Goal: Find specific page/section: Find specific page/section

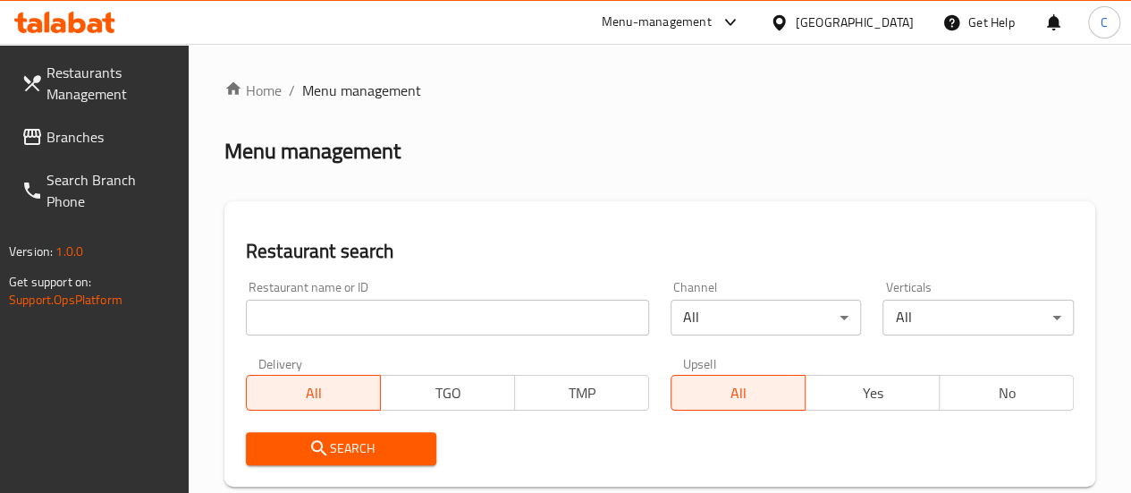
click at [322, 325] on input "search" at bounding box center [447, 318] width 403 height 36
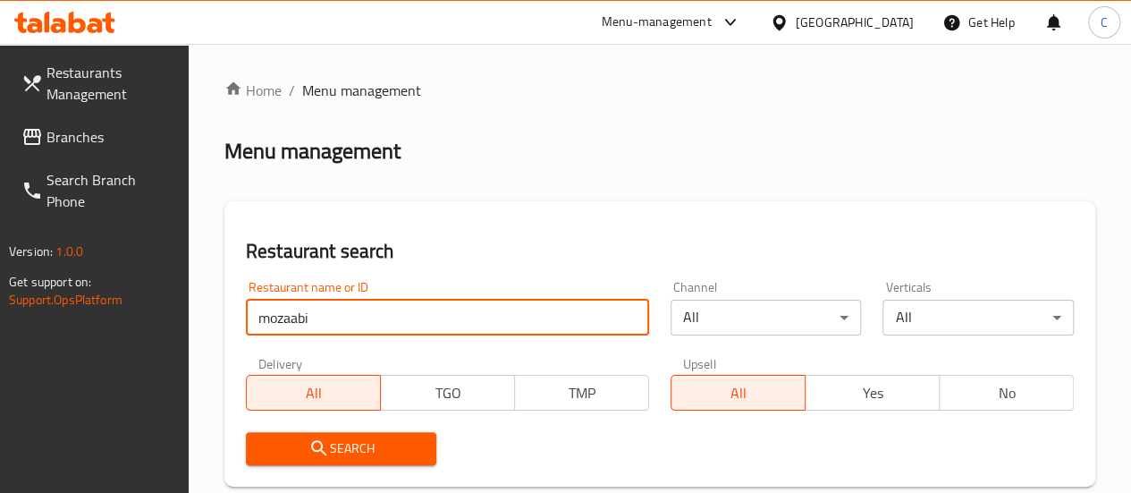
type input "mozaabi"
click button "Search" at bounding box center [341, 448] width 191 height 33
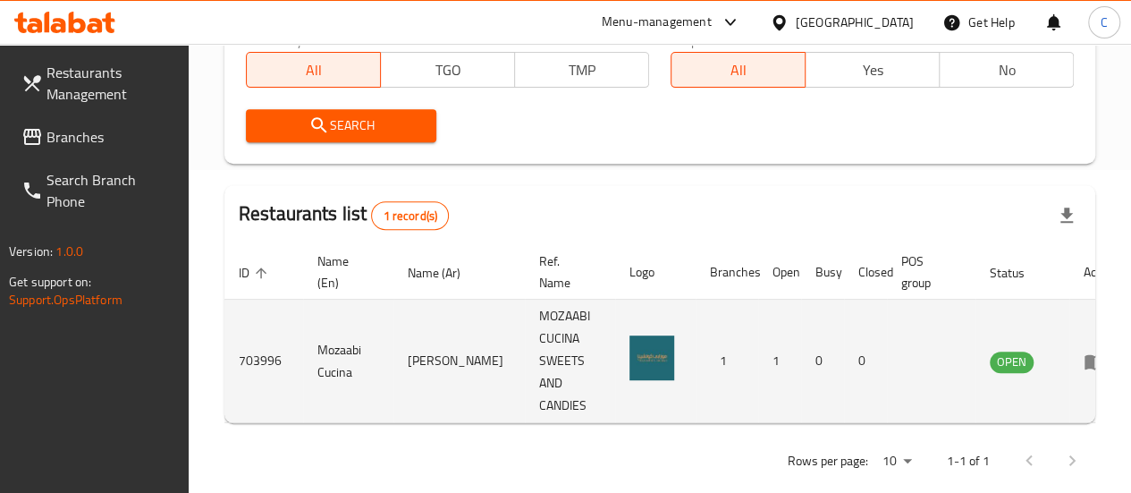
scroll to position [350, 0]
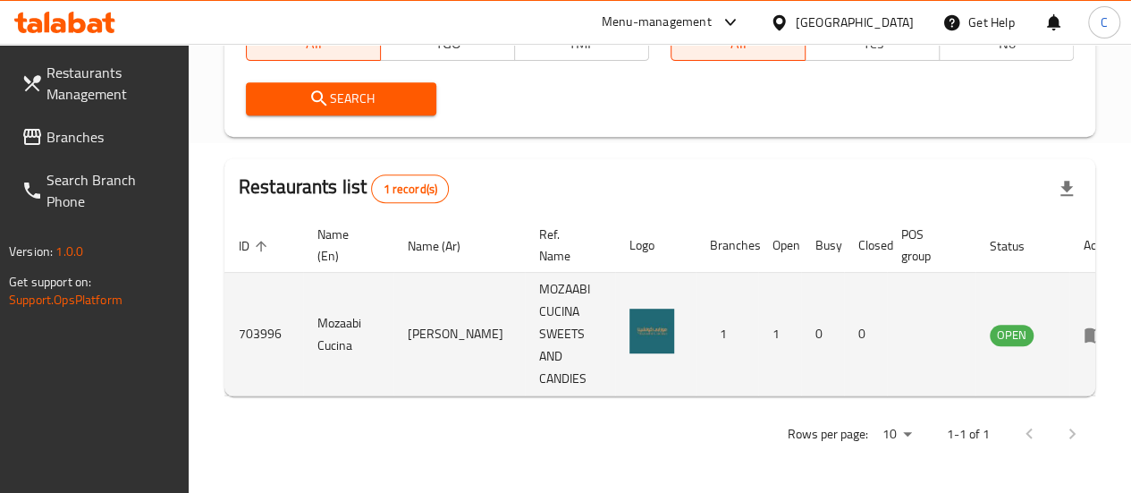
click at [1084, 334] on link "enhanced table" at bounding box center [1100, 334] width 33 height 21
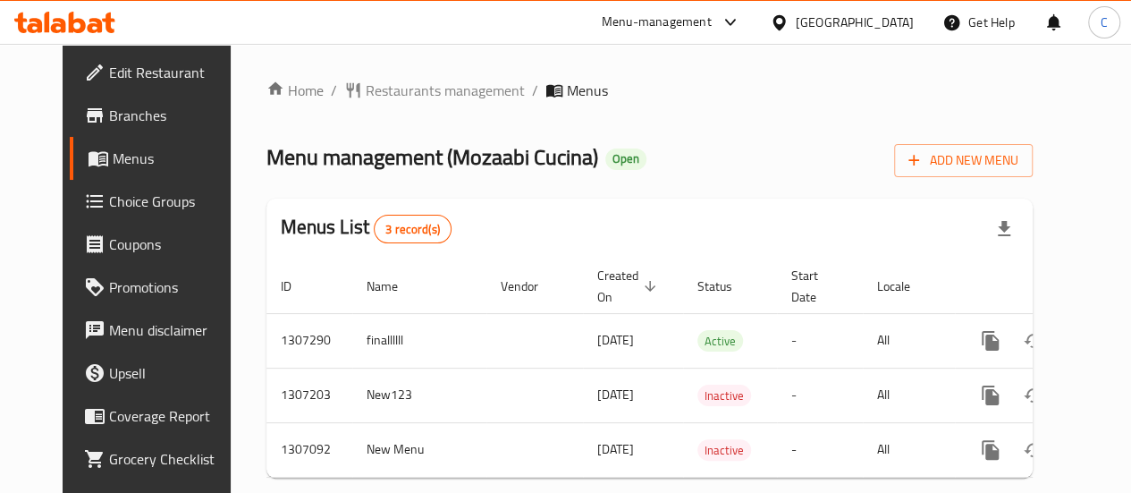
click at [109, 114] on span "Branches" at bounding box center [173, 115] width 128 height 21
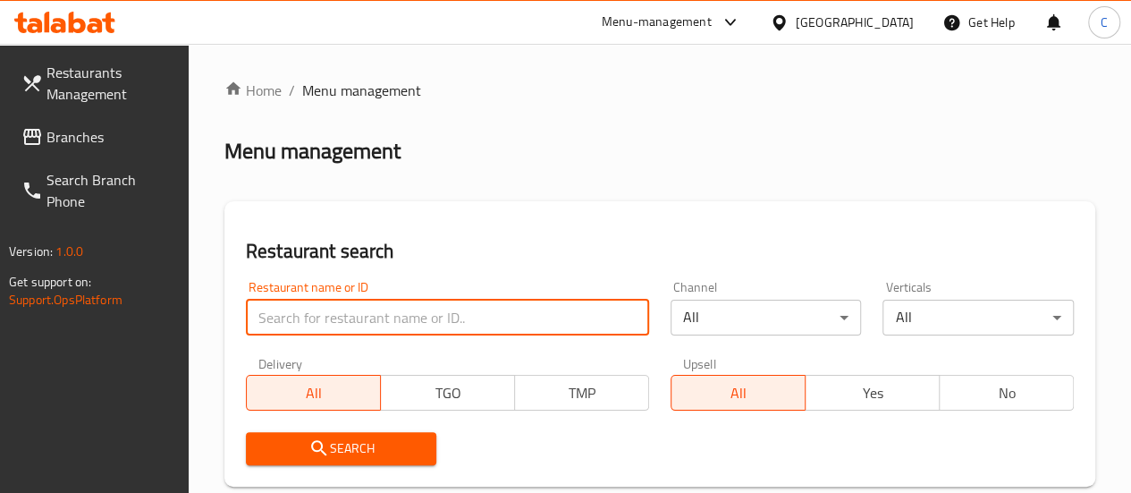
click at [361, 317] on input "search" at bounding box center [447, 318] width 403 height 36
type input "vapiano"
click button "Search" at bounding box center [341, 448] width 191 height 33
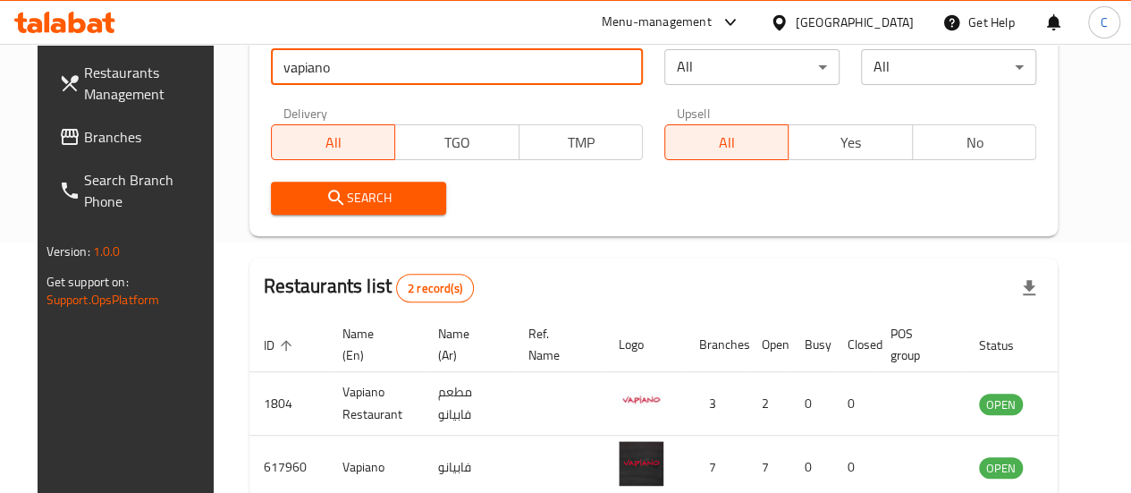
scroll to position [352, 0]
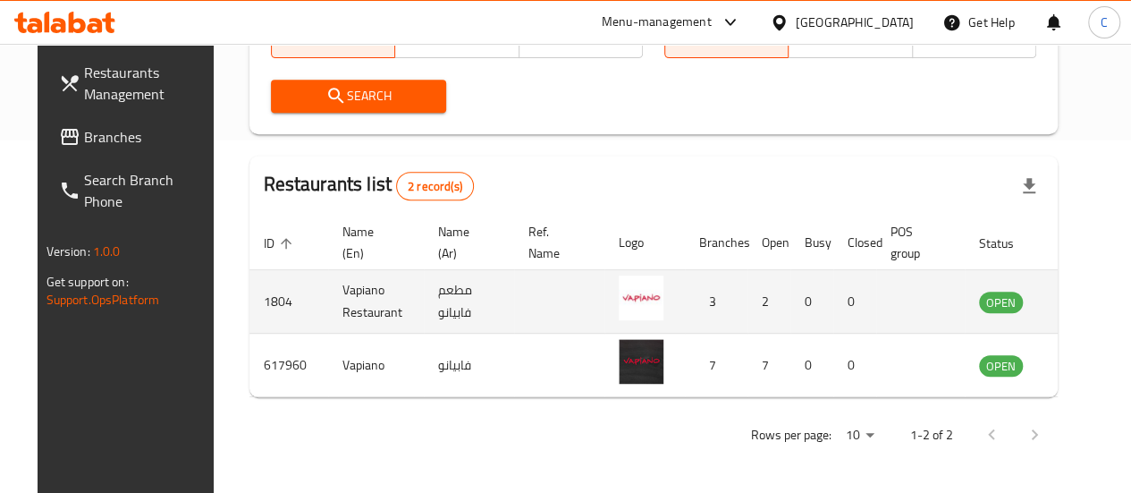
click at [1074, 306] on icon "enhanced table" at bounding box center [1084, 302] width 20 height 15
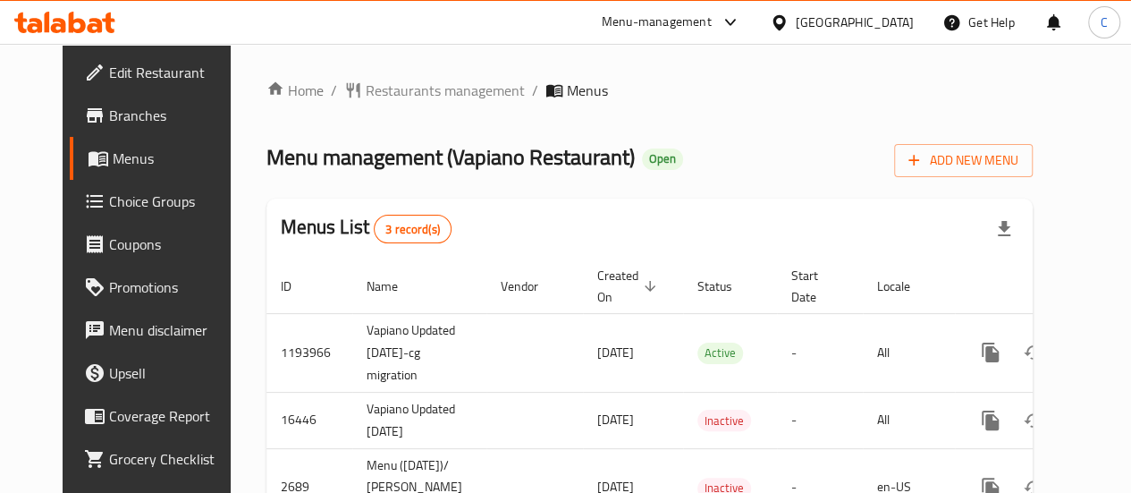
click at [109, 108] on span "Branches" at bounding box center [173, 115] width 128 height 21
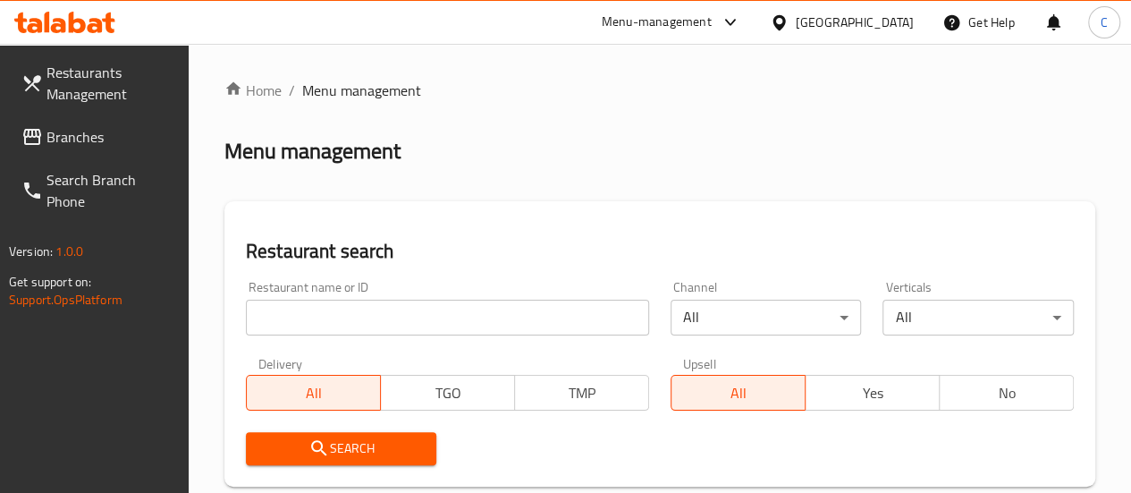
click at [311, 312] on input "search" at bounding box center [447, 318] width 403 height 36
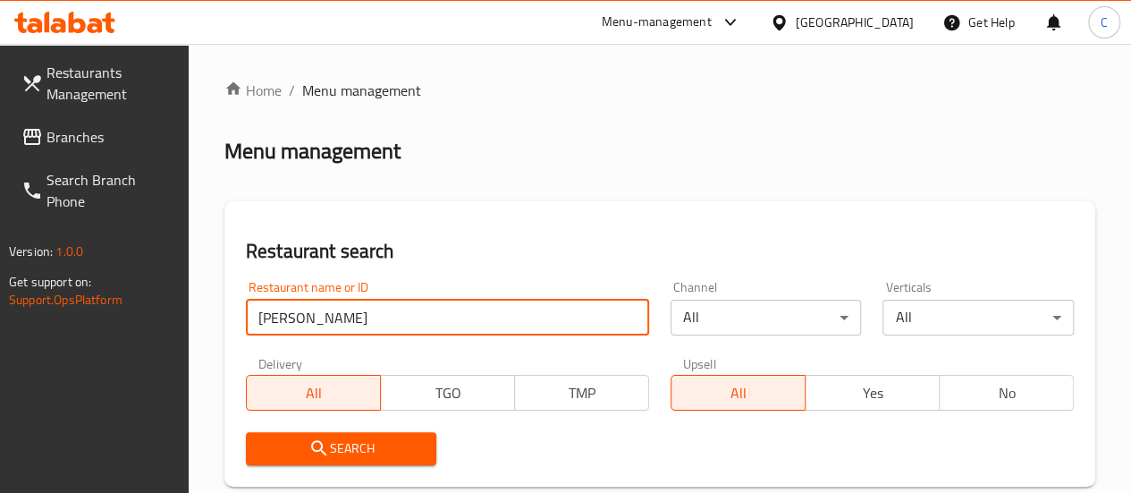
type input "[PERSON_NAME]"
click button "Search" at bounding box center [341, 448] width 191 height 33
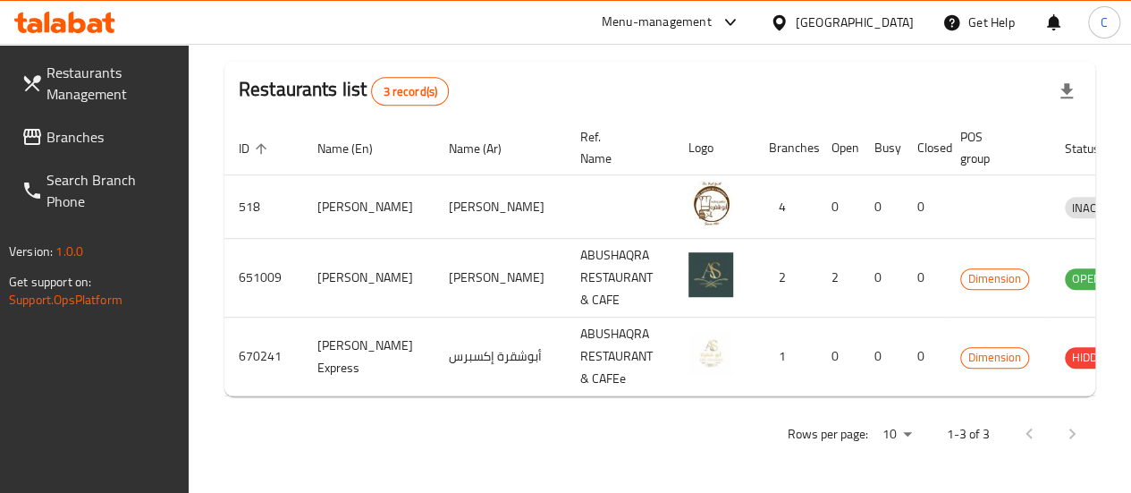
scroll to position [0, 29]
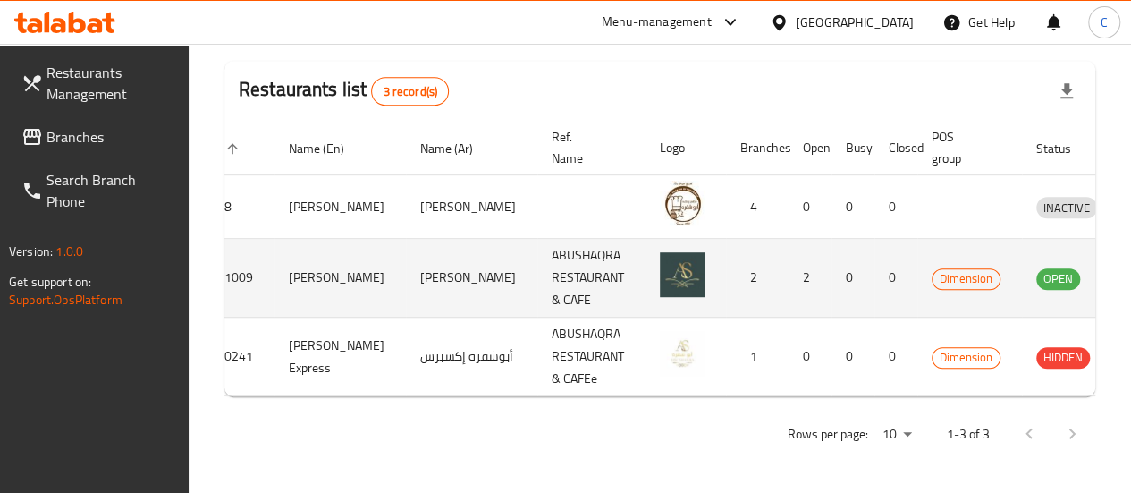
click at [1130, 283] on icon "enhanced table" at bounding box center [1143, 277] width 21 height 21
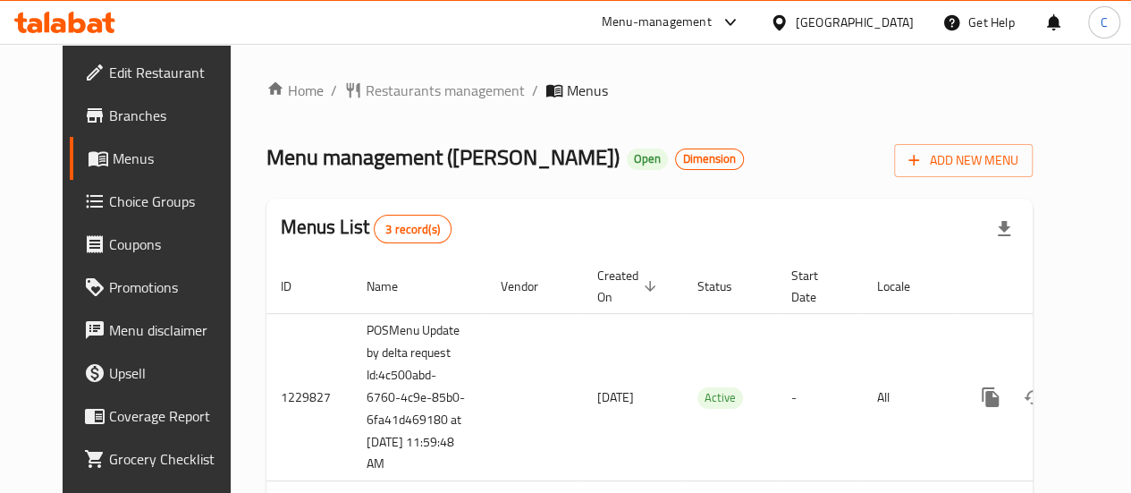
click at [109, 114] on span "Branches" at bounding box center [173, 115] width 128 height 21
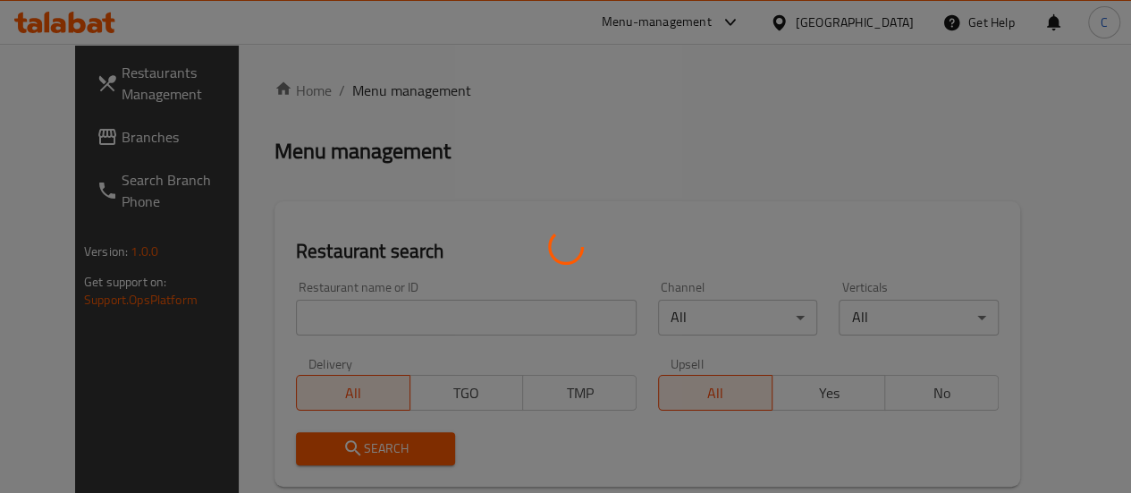
click at [293, 325] on div at bounding box center [565, 246] width 1131 height 493
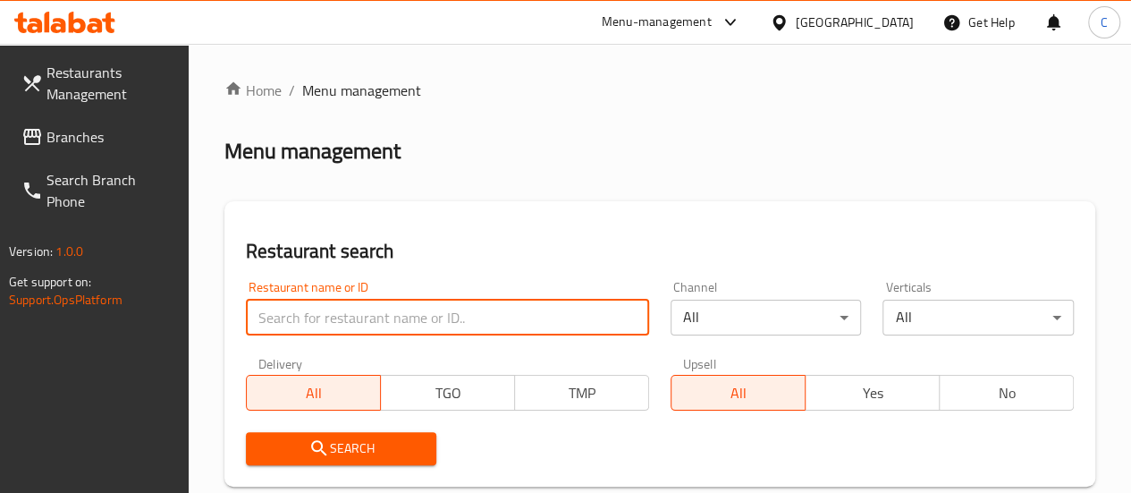
click at [288, 312] on input "search" at bounding box center [447, 318] width 403 height 36
type input "[PERSON_NAME]"
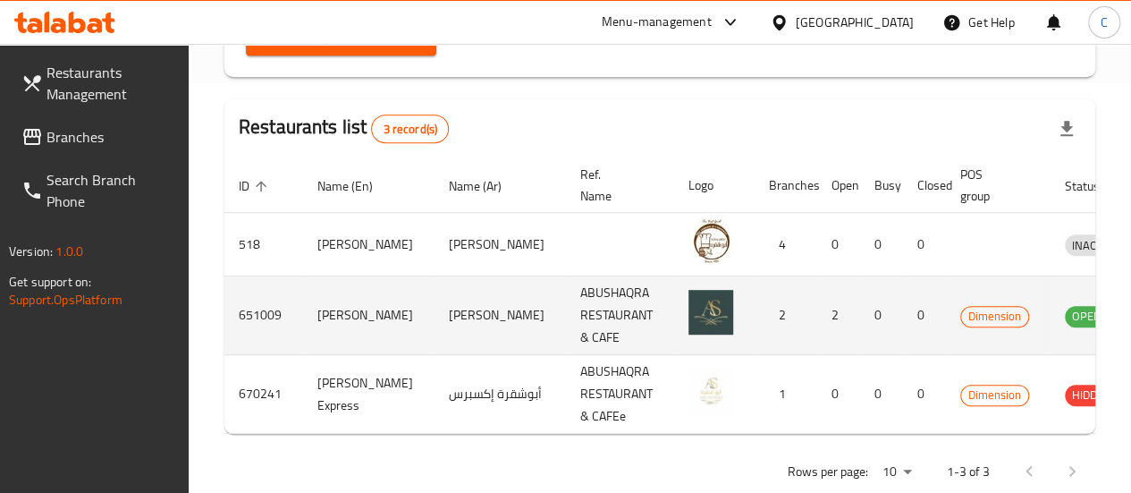
scroll to position [447, 0]
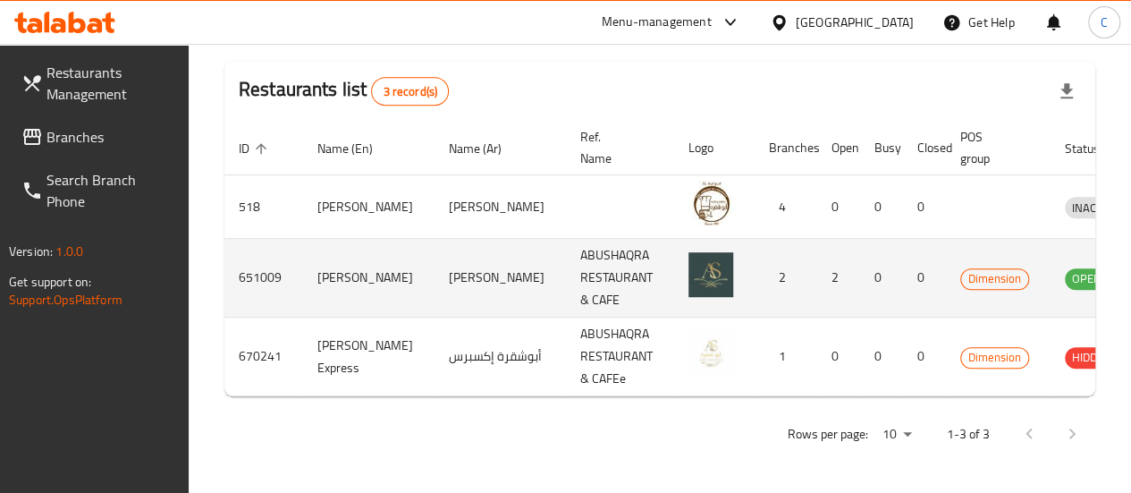
click at [254, 285] on td "651009" at bounding box center [263, 278] width 79 height 79
copy td "651009"
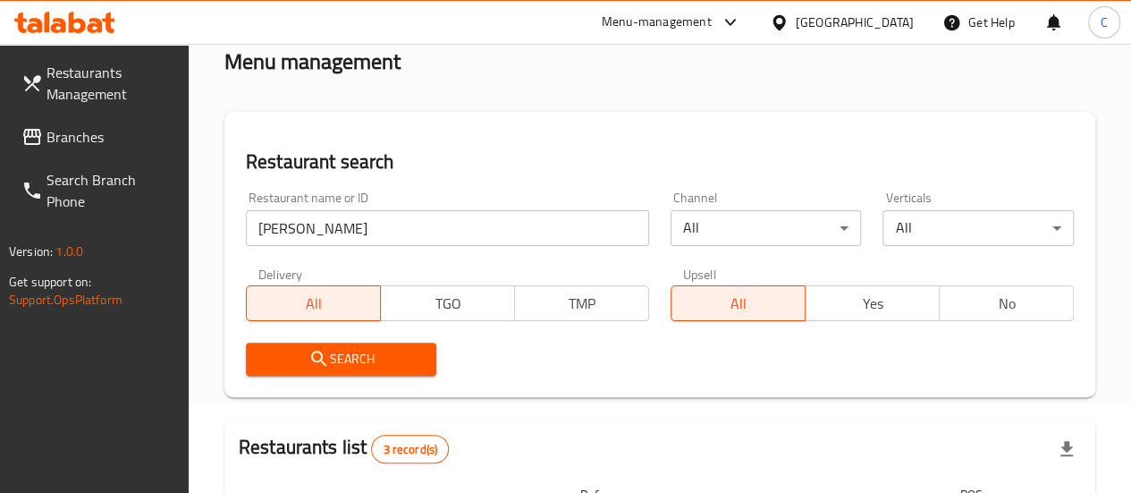
scroll to position [0, 0]
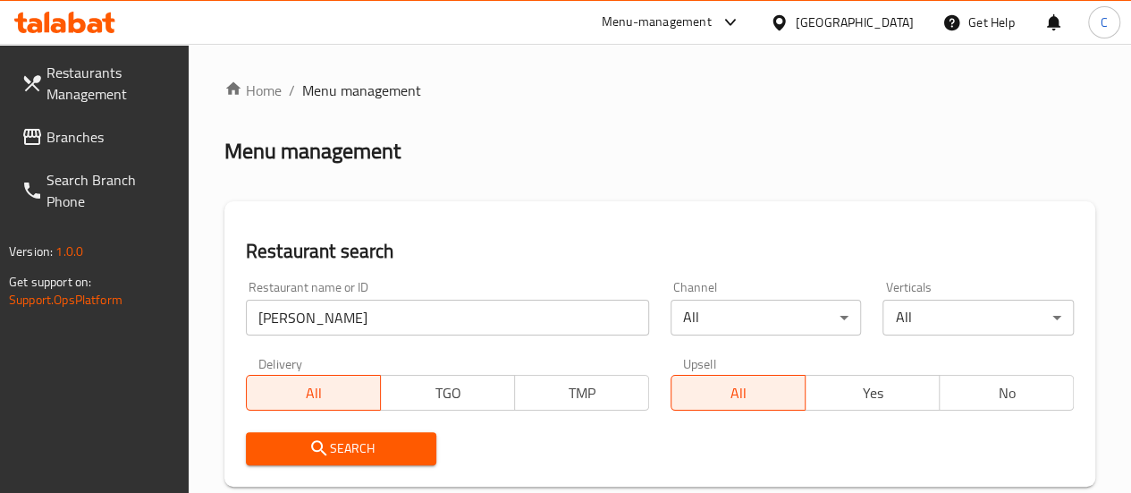
click at [644, 17] on div "Menu-management" at bounding box center [657, 22] width 110 height 21
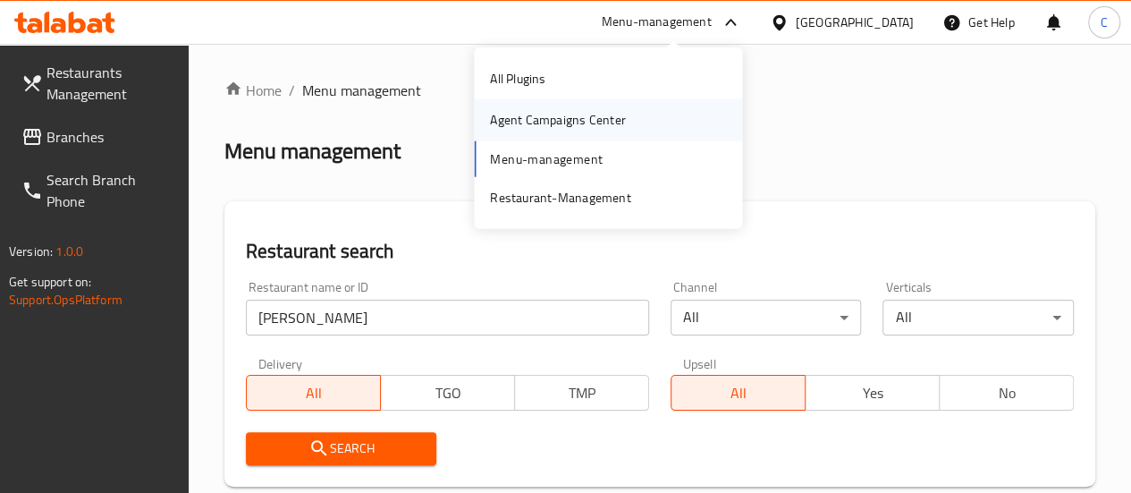
click at [547, 130] on div "Agent Campaigns Center" at bounding box center [557, 120] width 135 height 20
